Goal: Task Accomplishment & Management: Manage account settings

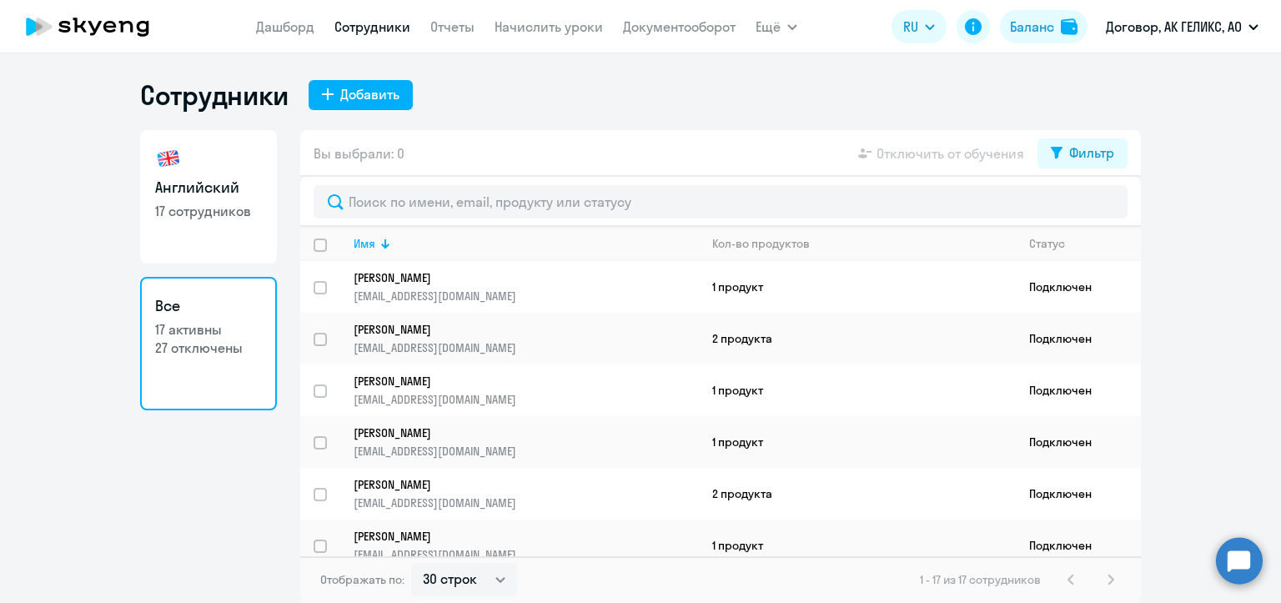
select select "30"
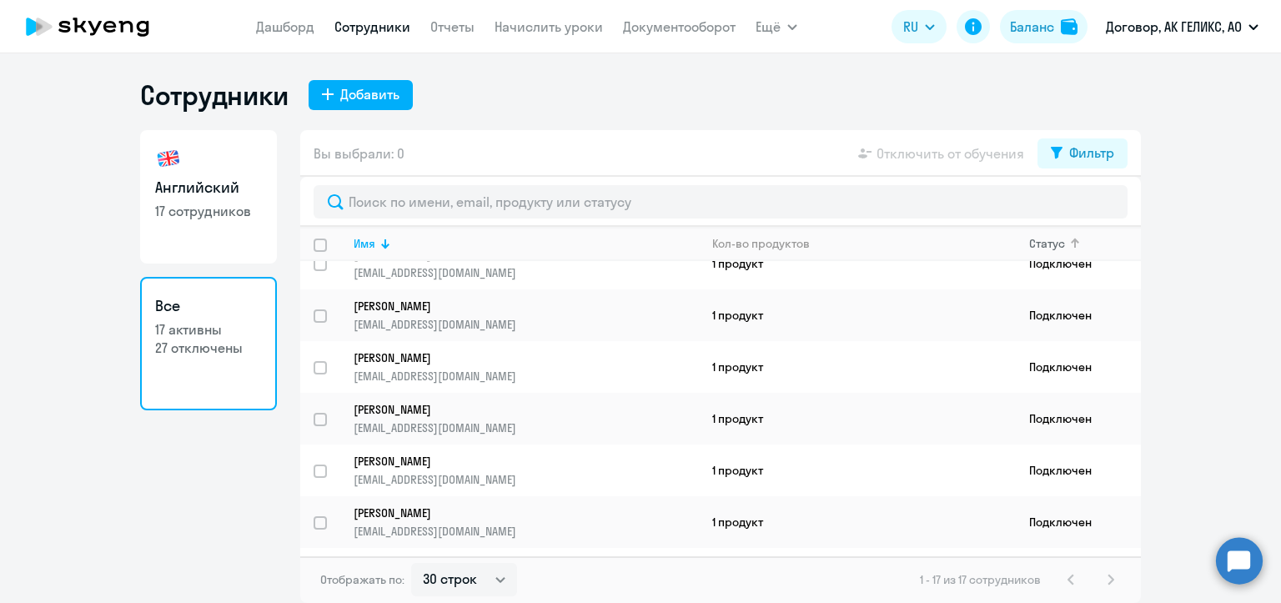
scroll to position [594, 0]
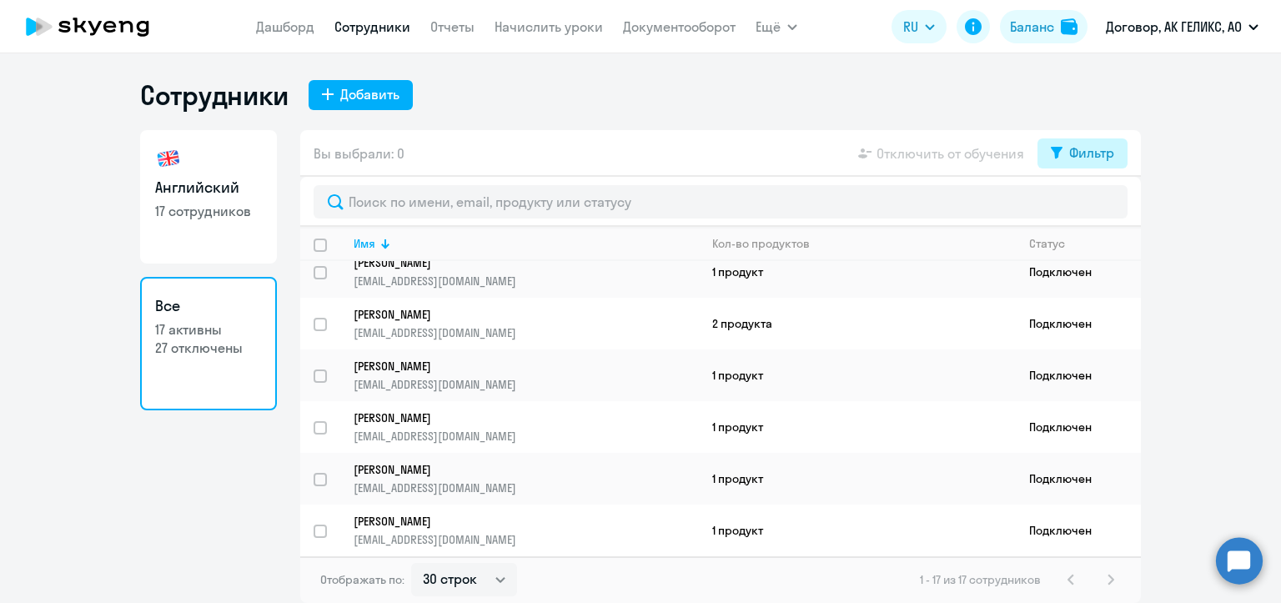
click at [1081, 158] on div "Фильтр" at bounding box center [1091, 153] width 45 height 20
click at [1091, 210] on span at bounding box center [1100, 207] width 28 height 17
click at [1086, 208] on input "checkbox" at bounding box center [1085, 207] width 1 height 1
checkbox input "true"
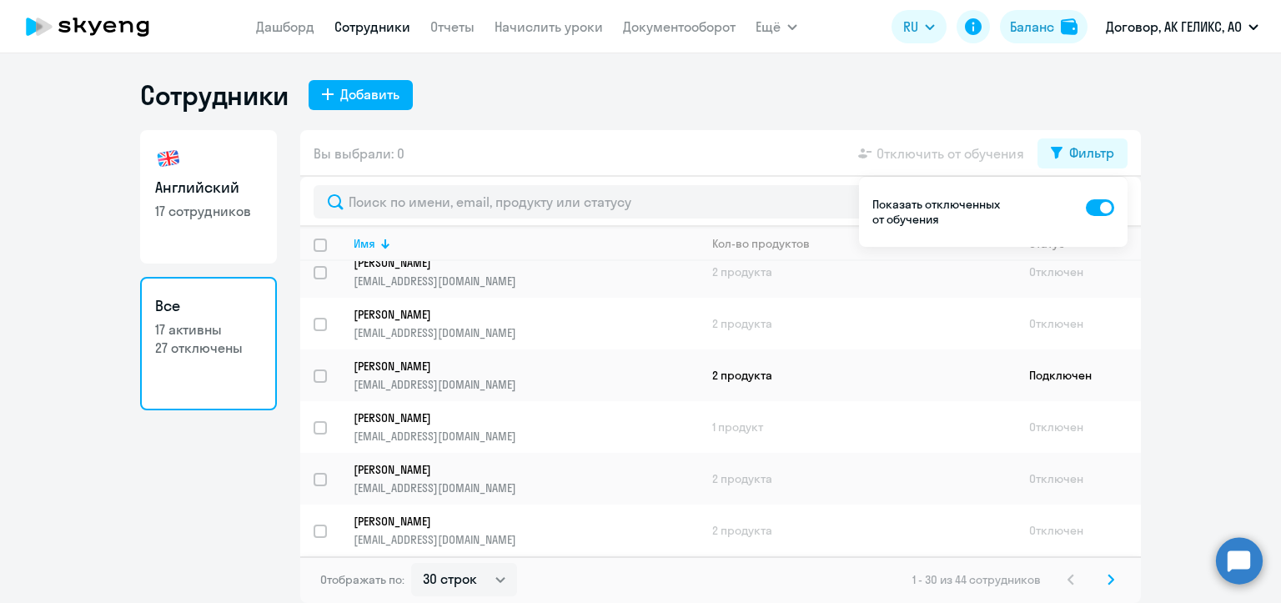
scroll to position [667, 0]
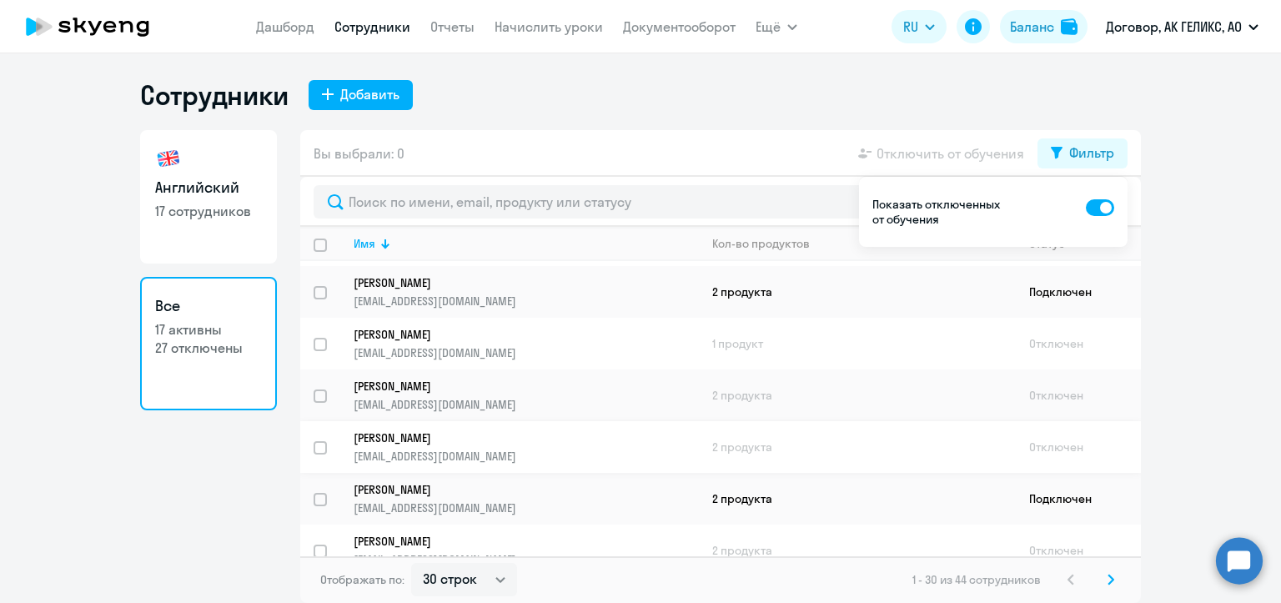
click at [490, 464] on p "[EMAIL_ADDRESS][DOMAIN_NAME]" at bounding box center [526, 456] width 344 height 15
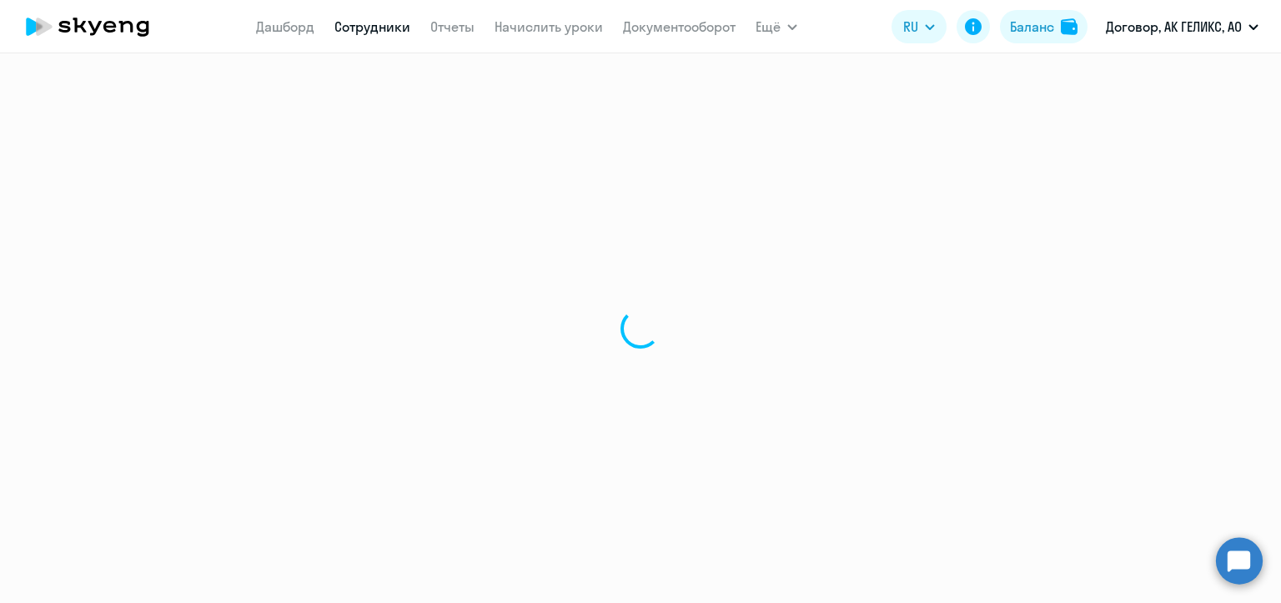
select select "english"
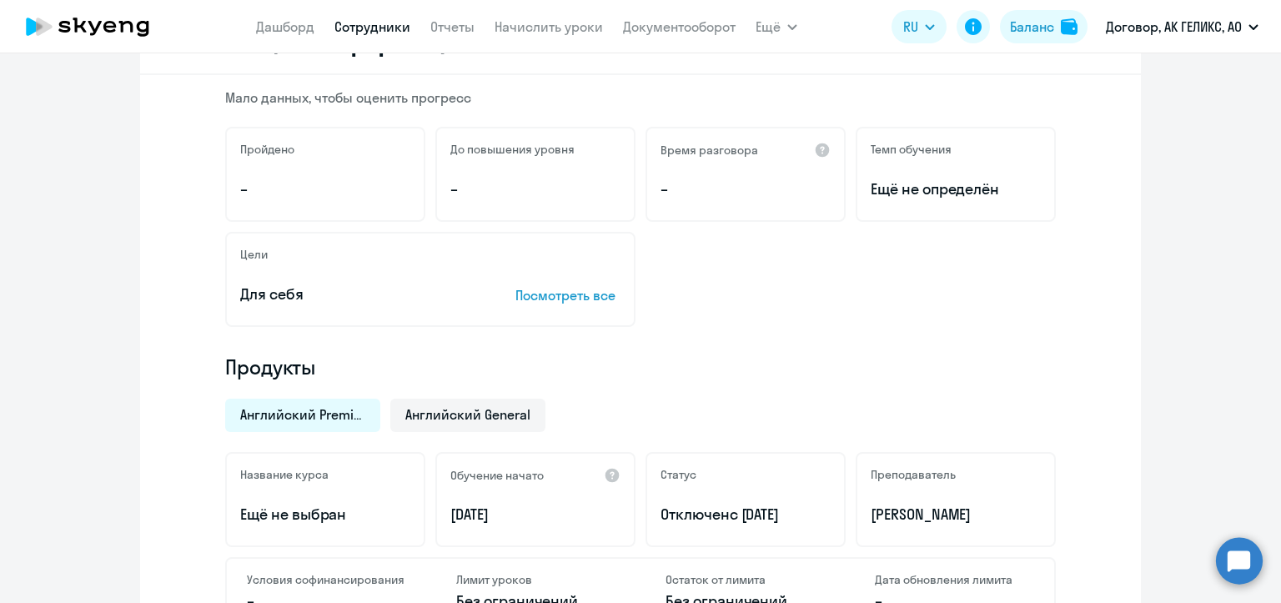
scroll to position [334, 0]
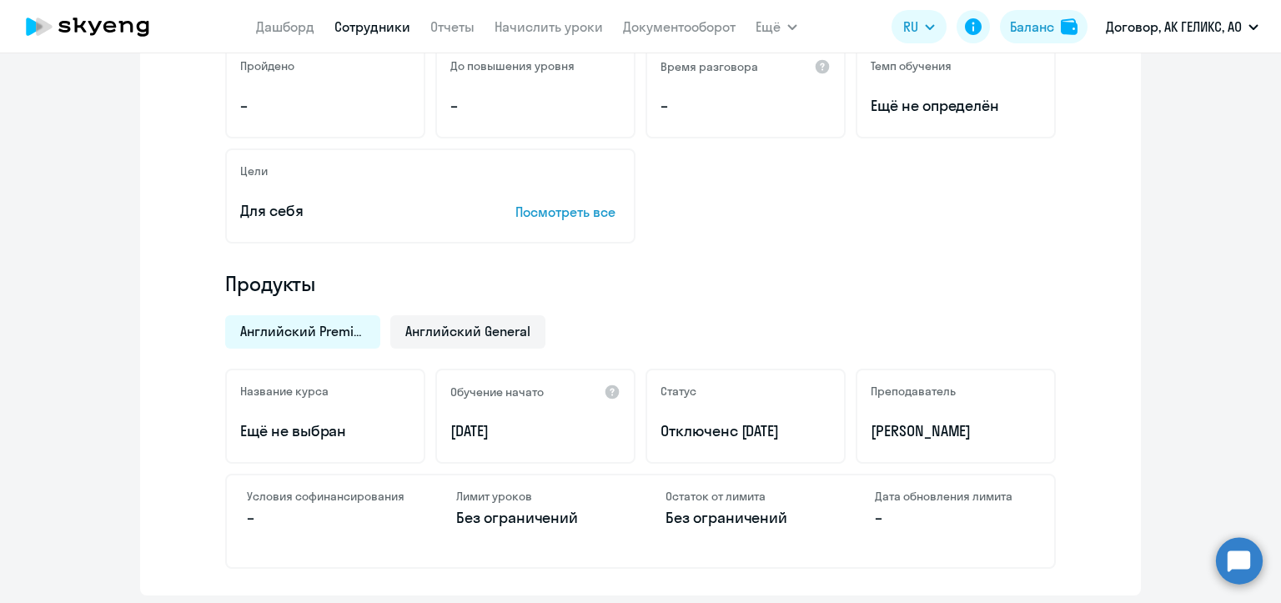
click at [360, 25] on link "Сотрудники" at bounding box center [372, 26] width 76 height 17
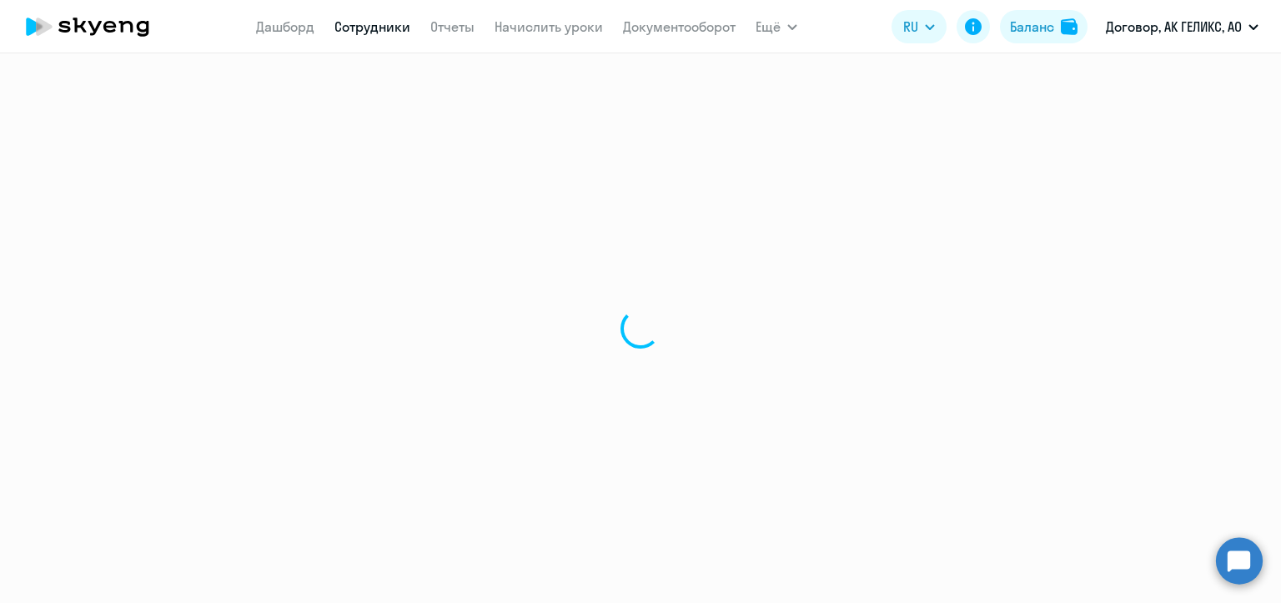
select select "30"
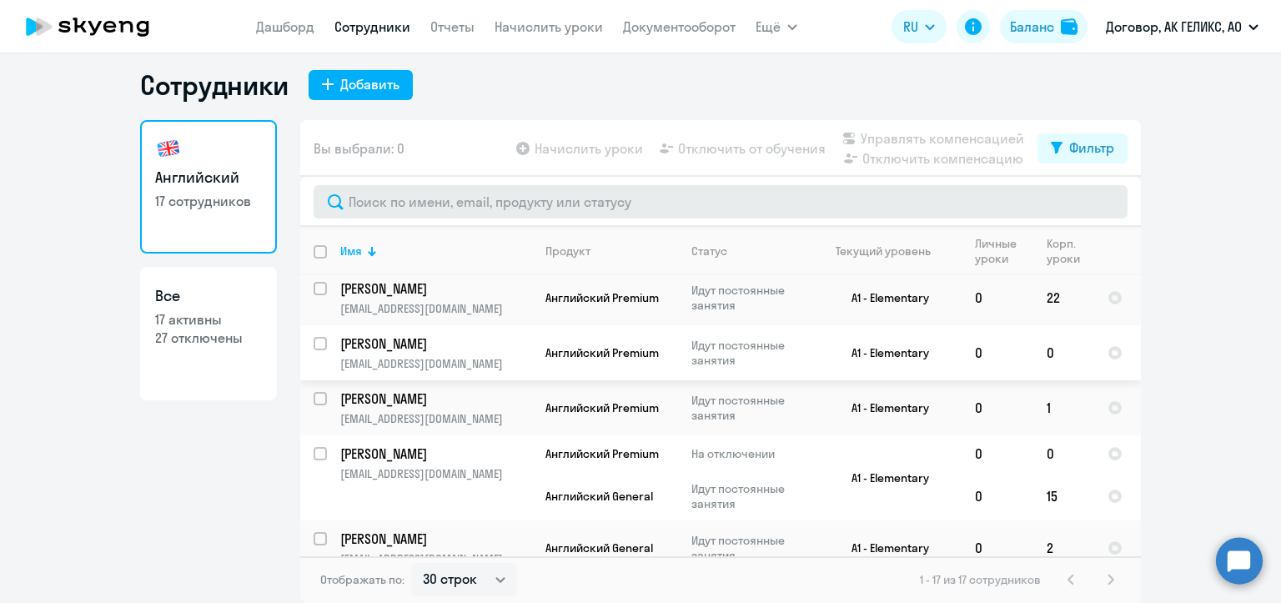
scroll to position [667, 0]
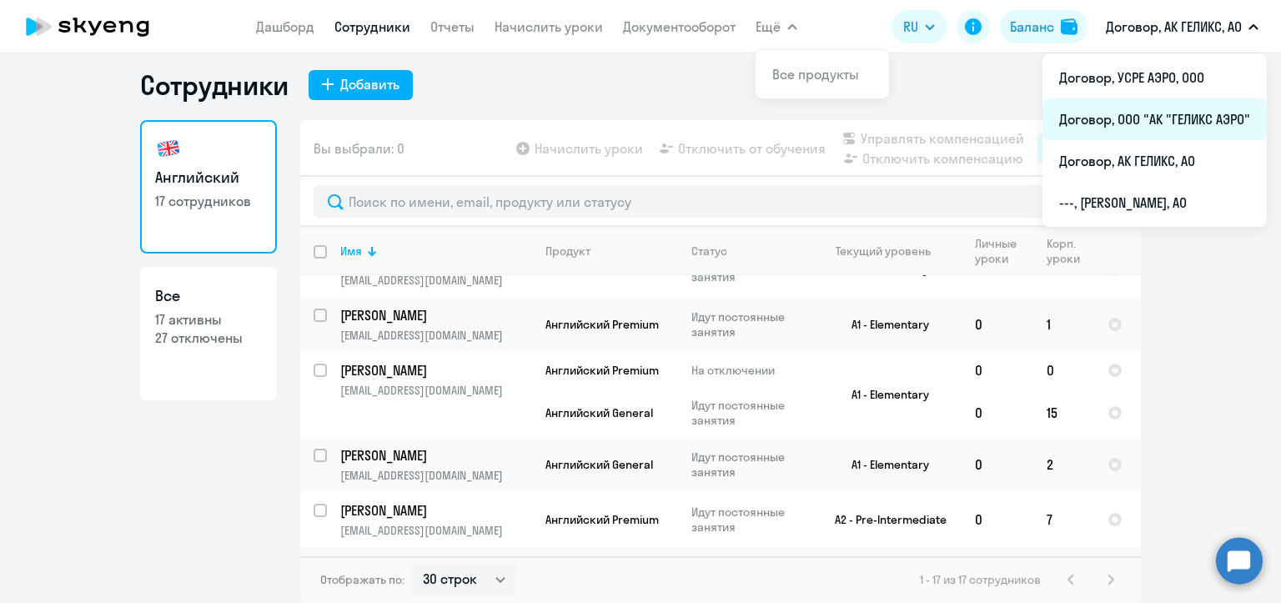
click at [1153, 112] on li "Договор, ООО "АК "ГЕЛИКС АЭРО"" at bounding box center [1154, 119] width 224 height 42
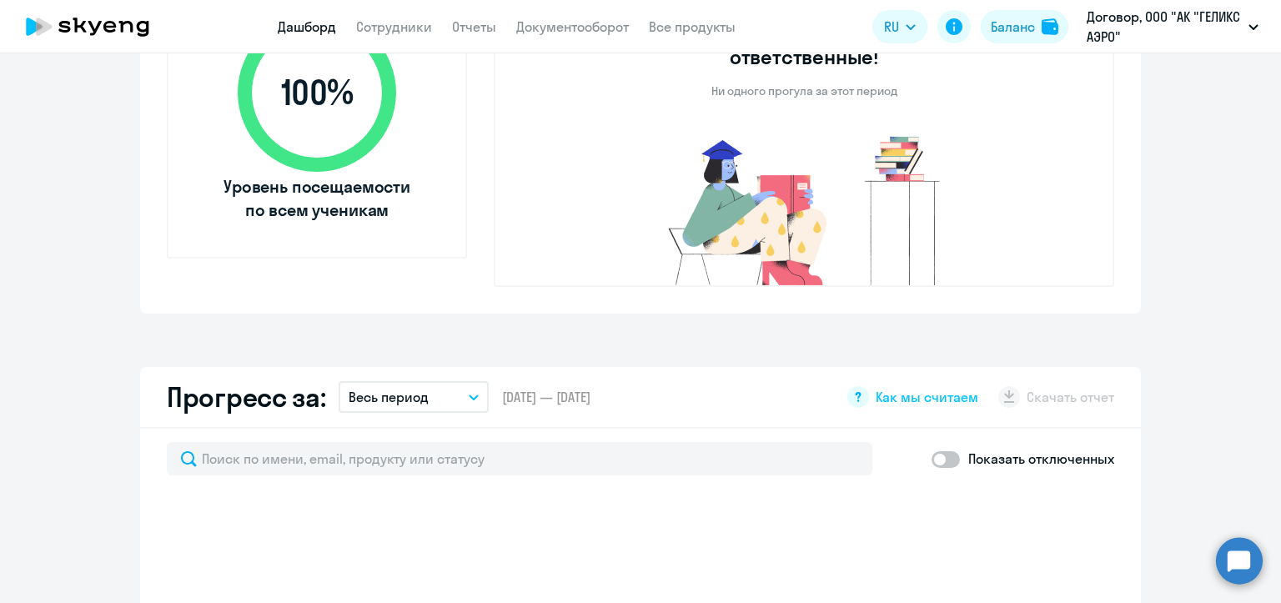
scroll to position [844, 0]
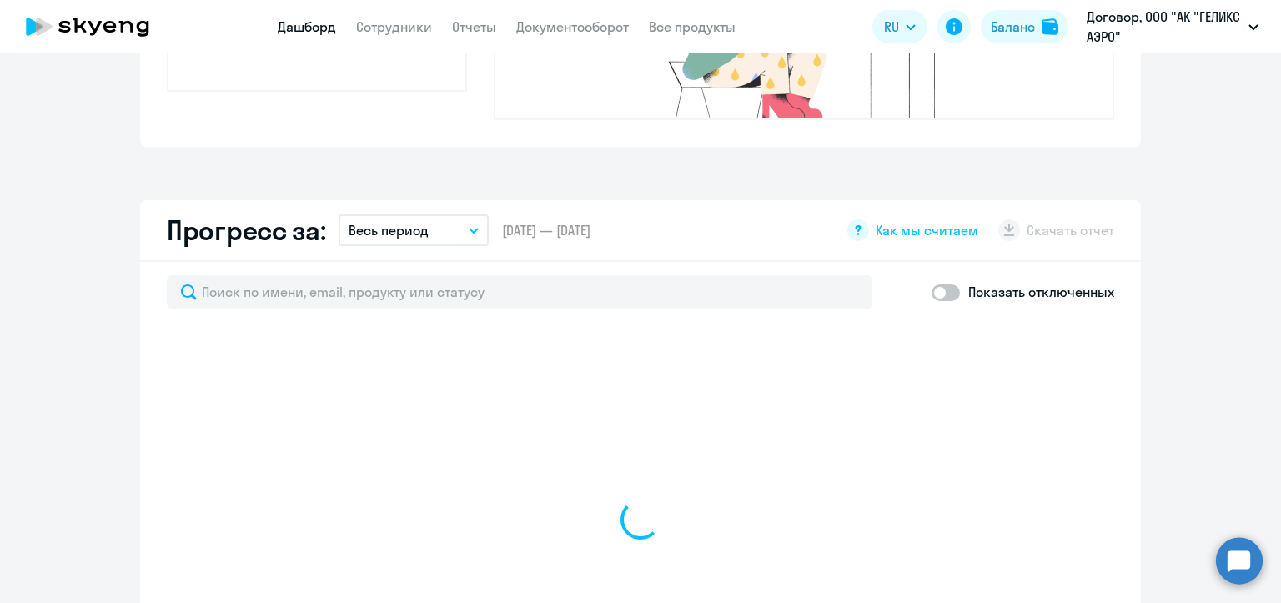
select select "30"
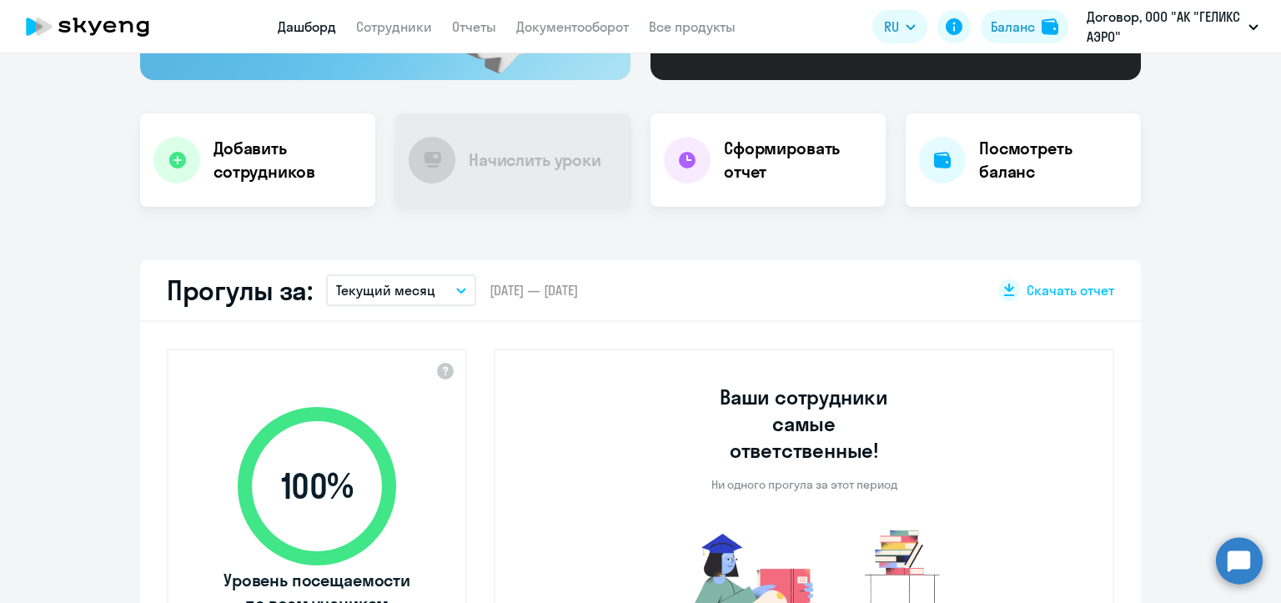
scroll to position [0, 0]
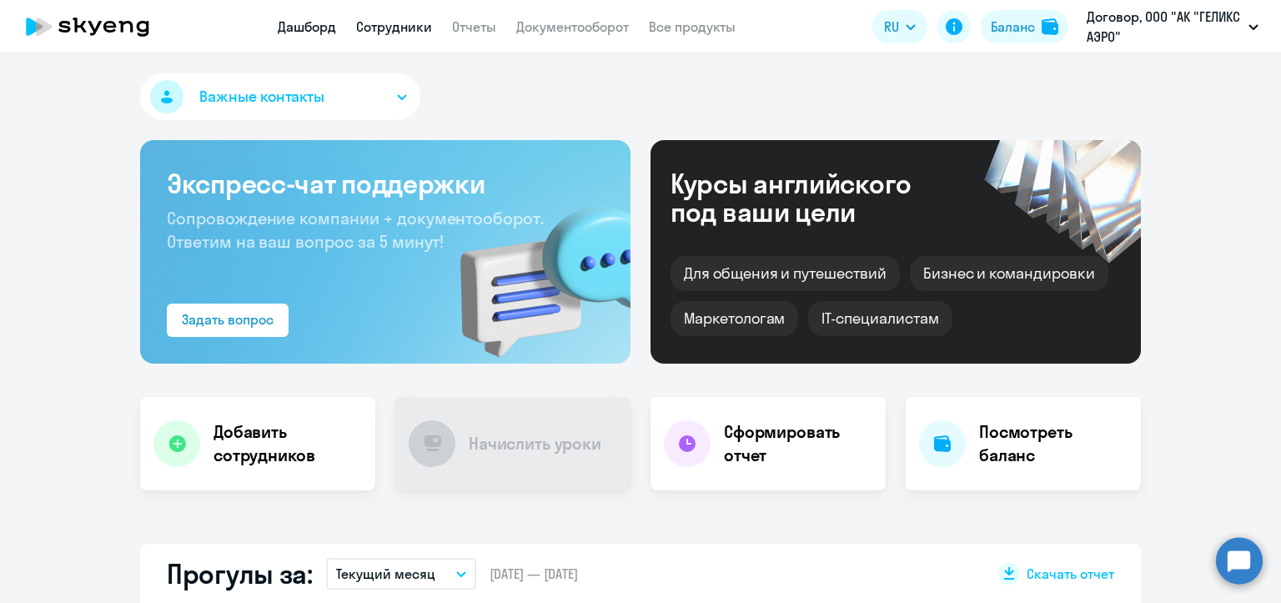
click at [399, 27] on link "Сотрудники" at bounding box center [394, 26] width 76 height 17
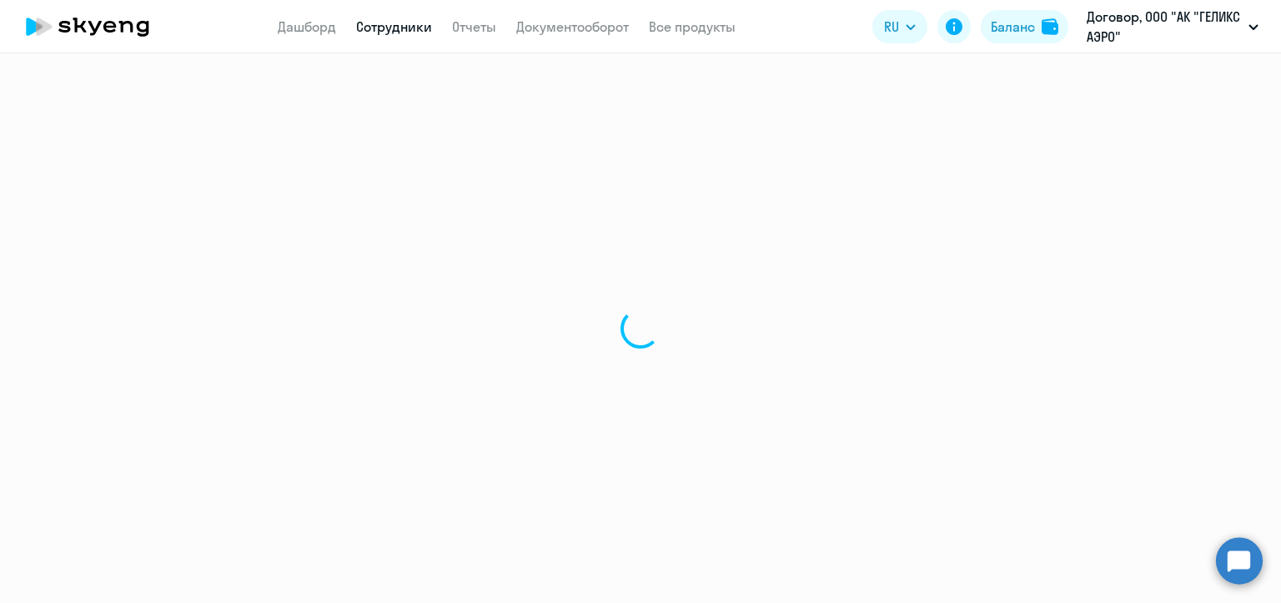
select select "30"
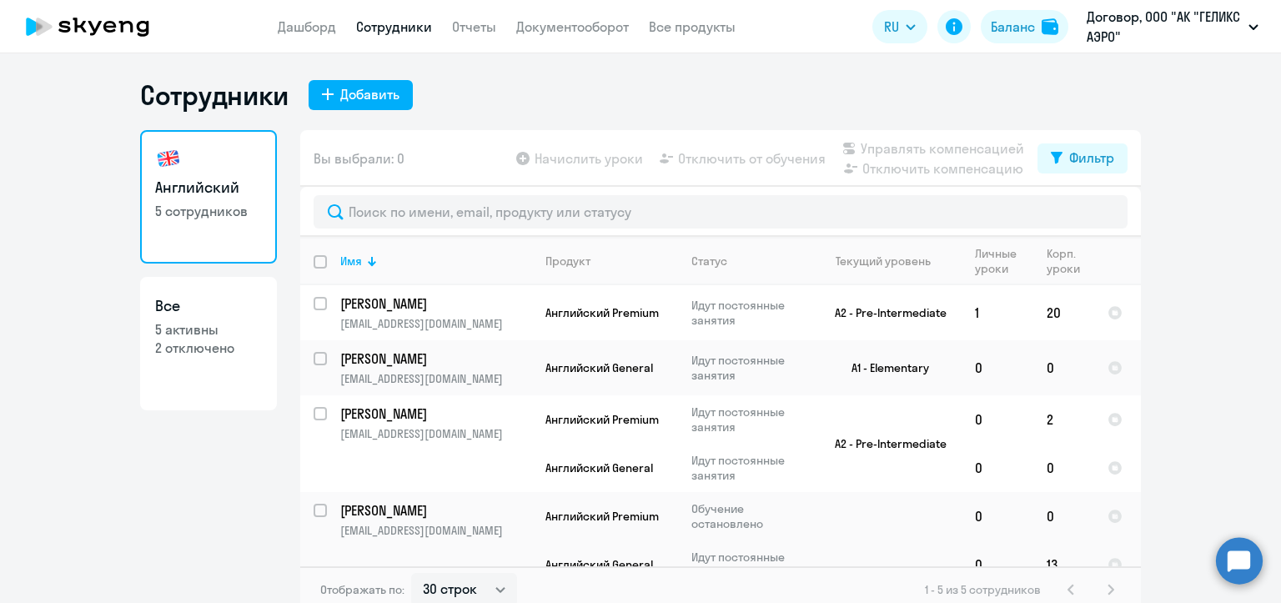
select select "30"
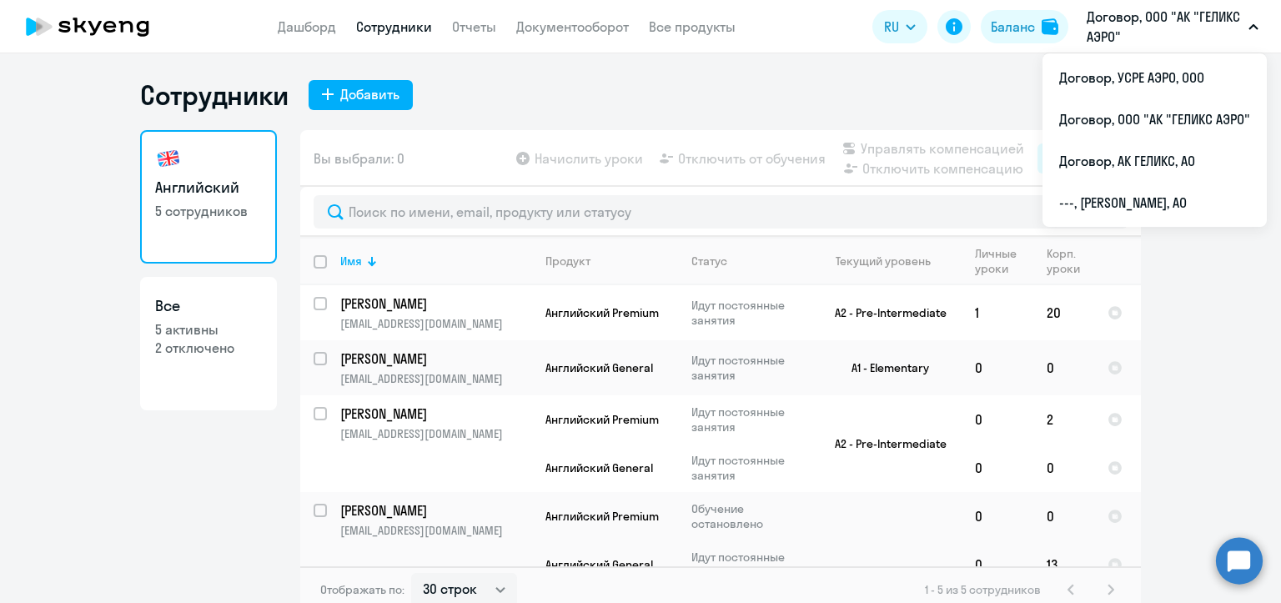
click at [545, 108] on div "Сотрудники Добавить" at bounding box center [640, 94] width 1001 height 33
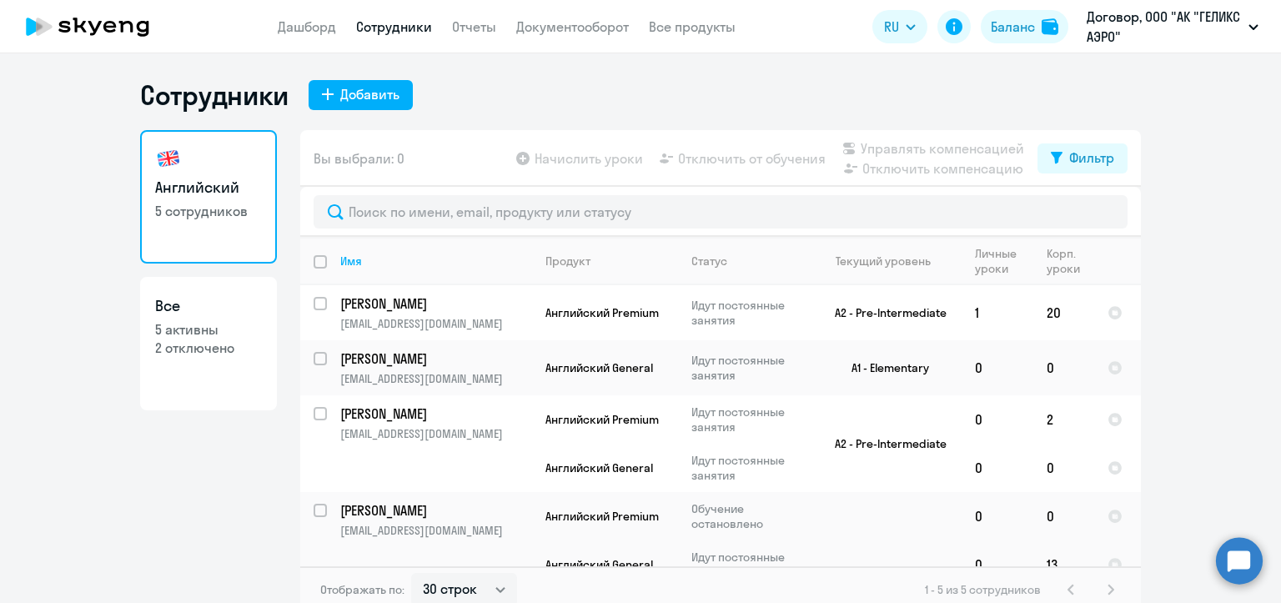
select select "30"
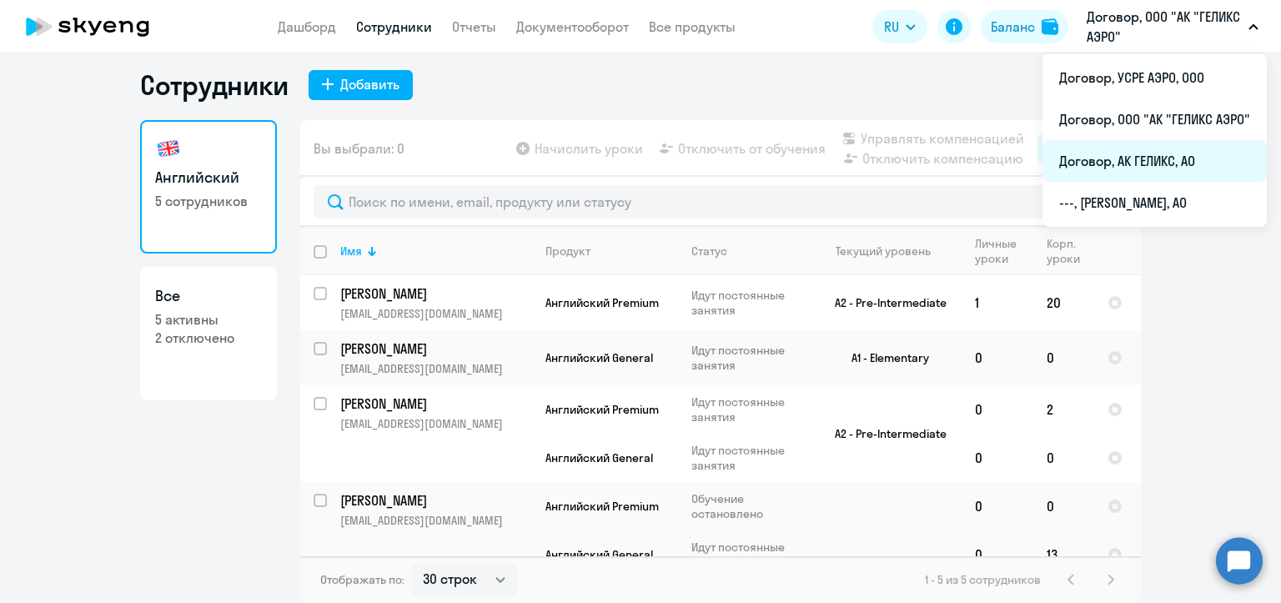
click at [1103, 152] on li "Договор, АК ГЕЛИКС, АО" at bounding box center [1154, 161] width 224 height 42
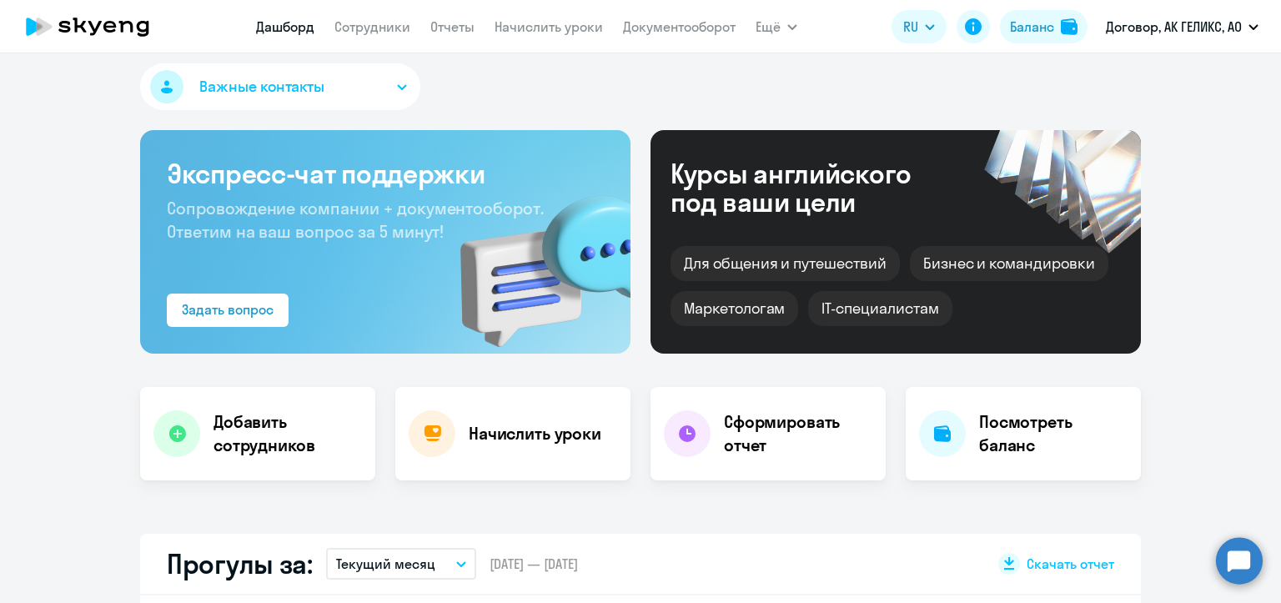
scroll to position [260, 0]
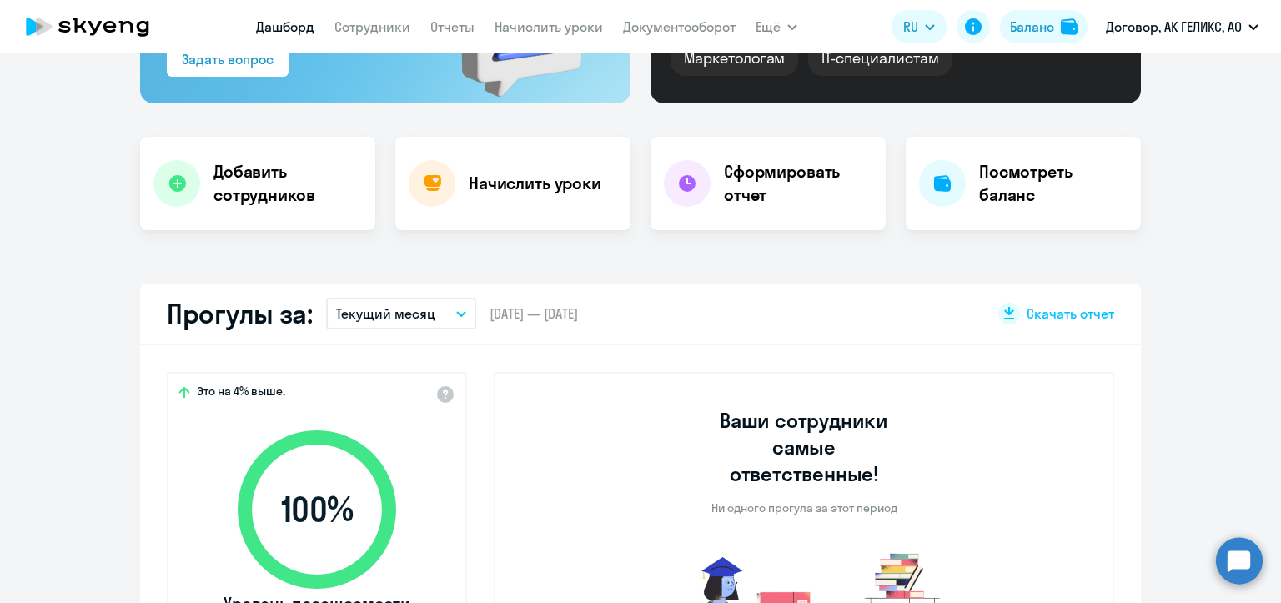
select select "30"
